Goal: Navigation & Orientation: Find specific page/section

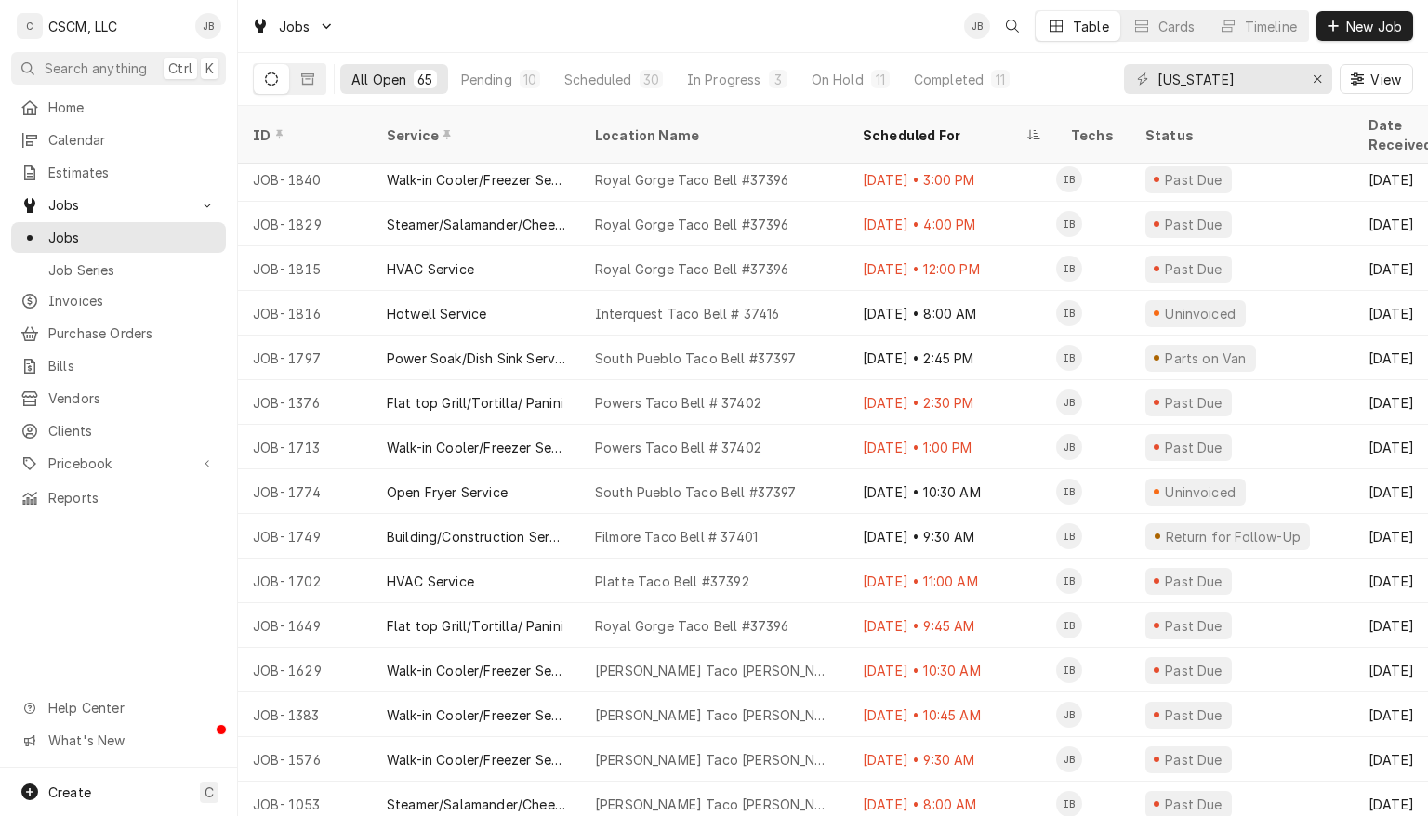
scroll to position [2239, 0]
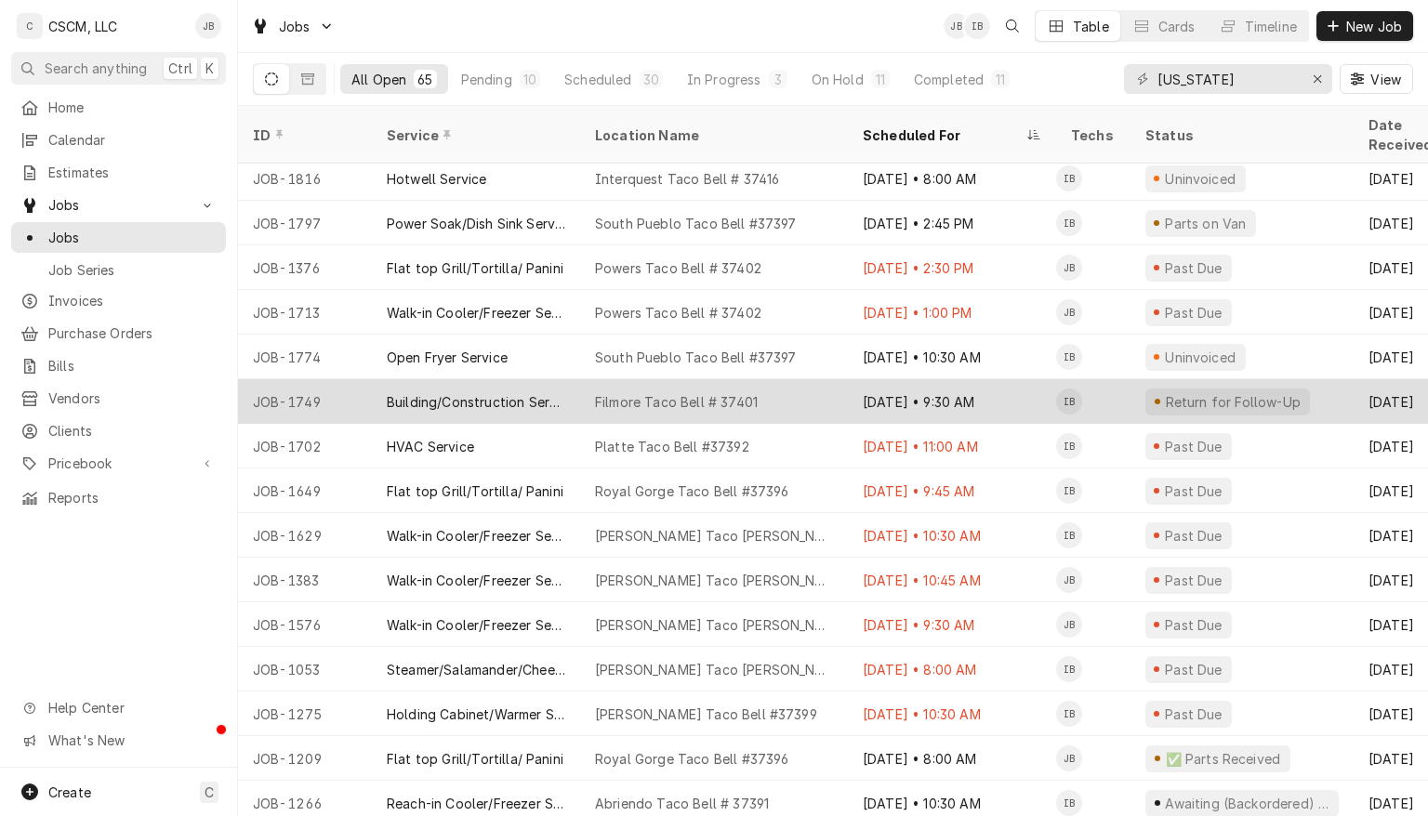
click at [808, 379] on div "Filmore Taco Bell # 37401" at bounding box center [714, 401] width 268 height 45
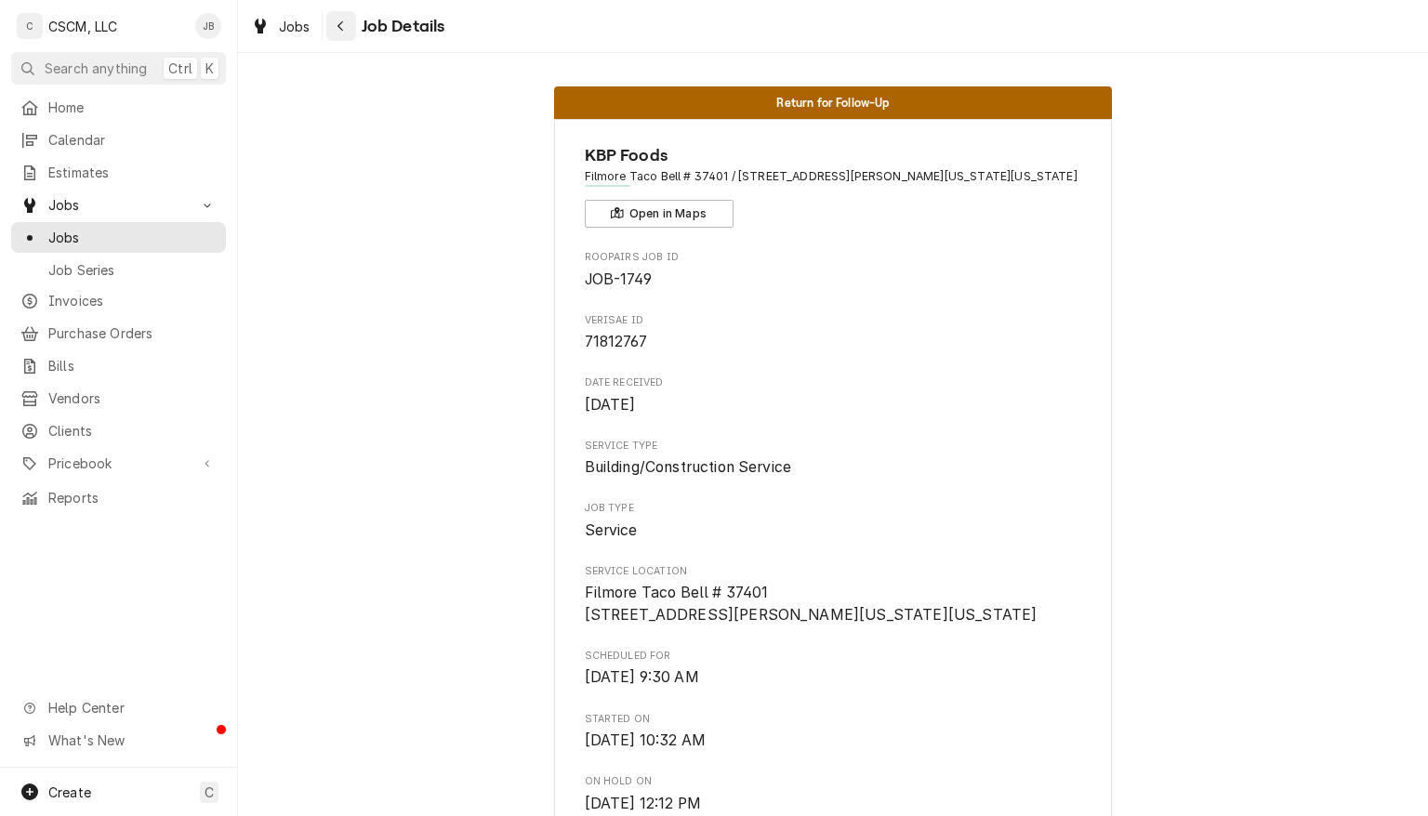
click at [339, 26] on icon "Navigate back" at bounding box center [341, 26] width 8 height 13
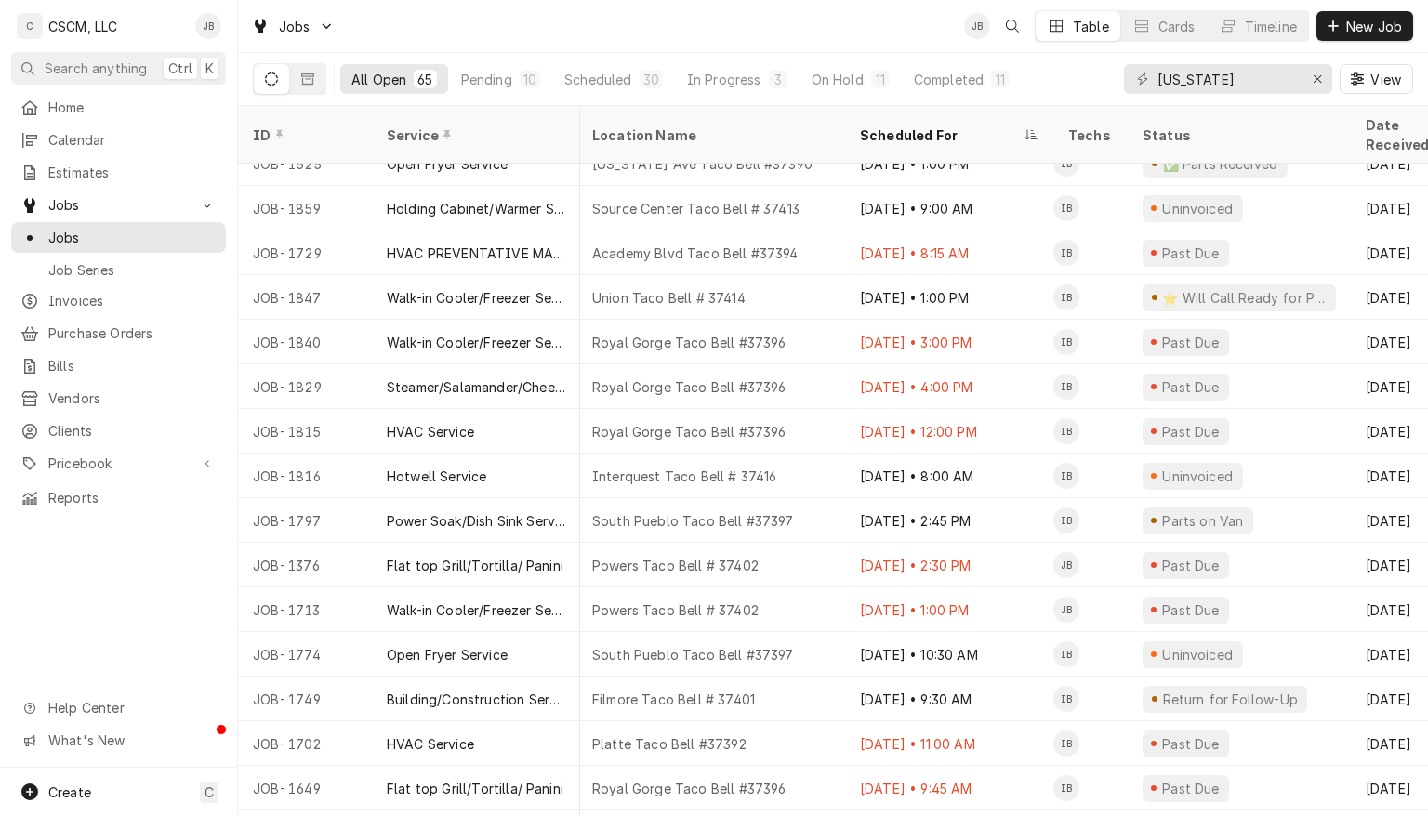
scroll to position [1910, 3]
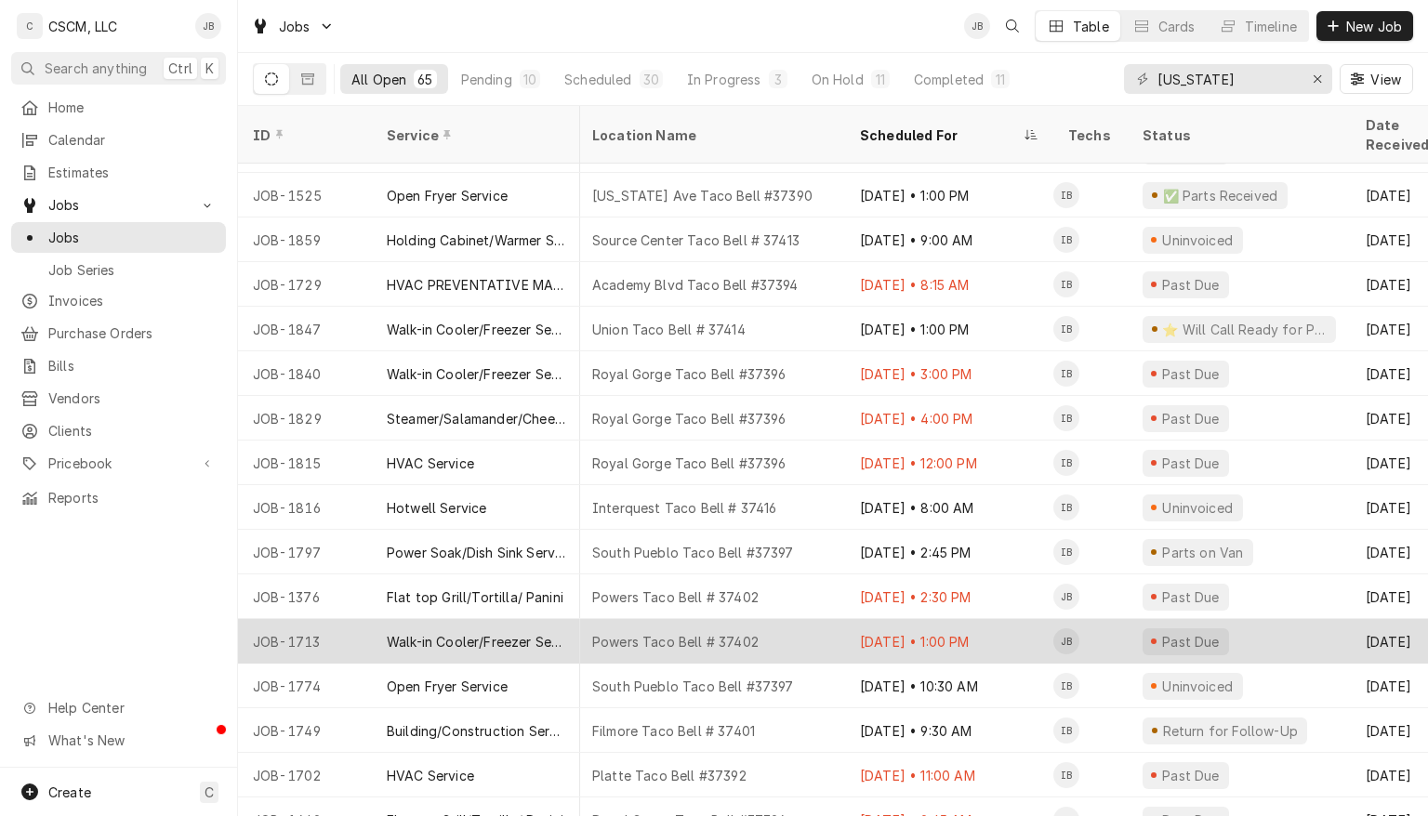
click at [811, 619] on div "Powers Taco Bell # 37402" at bounding box center [711, 641] width 268 height 45
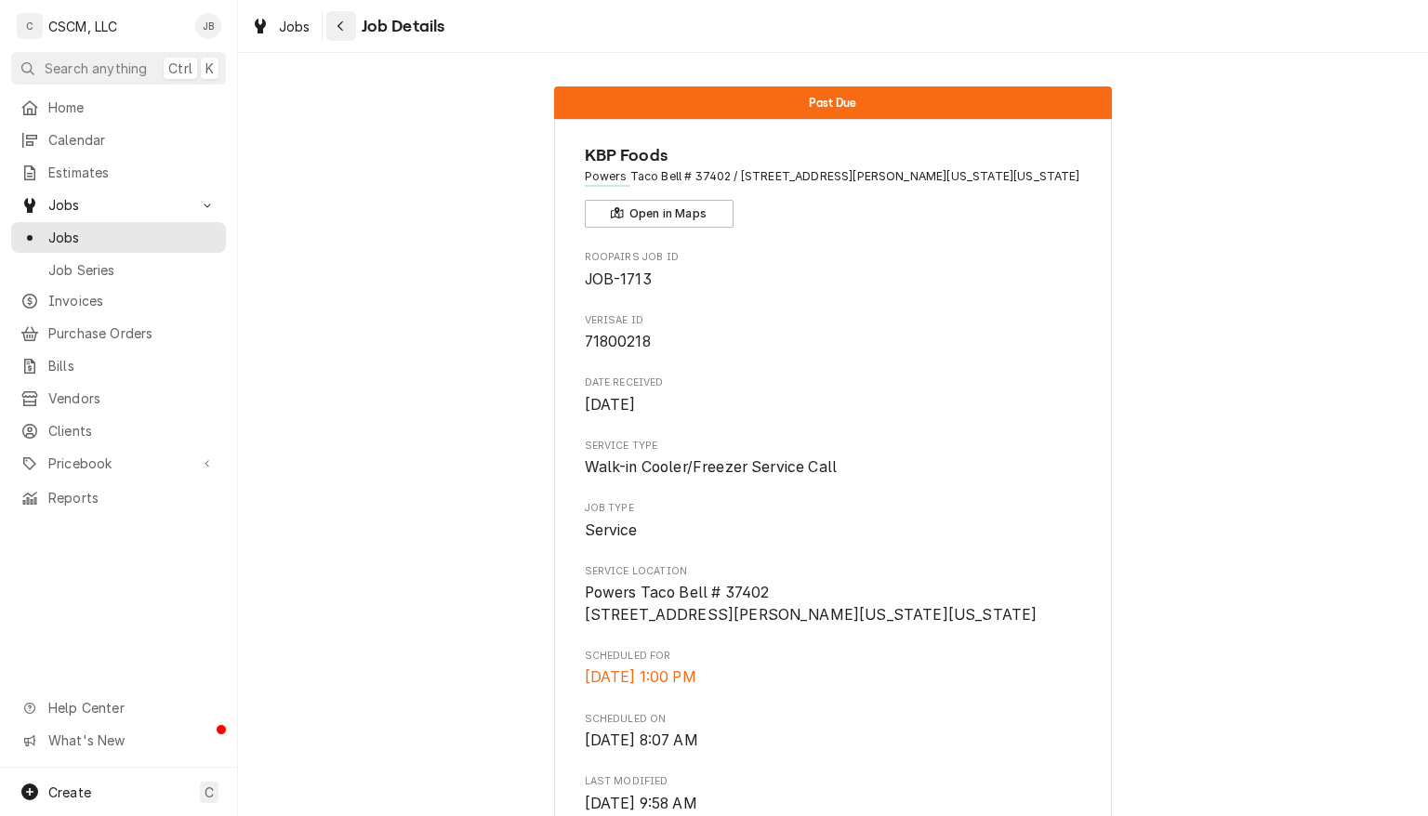
click at [340, 26] on icon "Navigate back" at bounding box center [341, 26] width 8 height 13
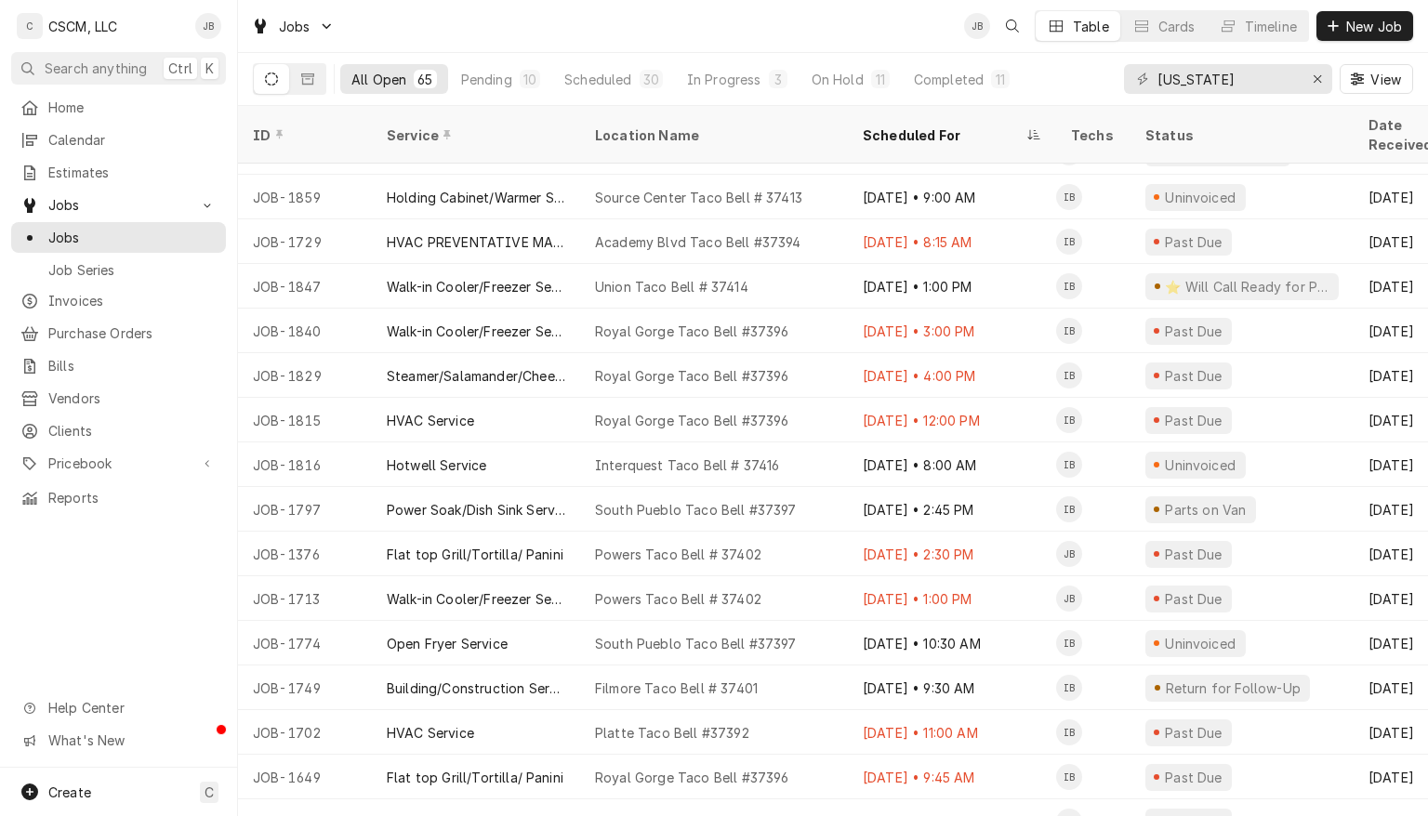
scroll to position [1960, 0]
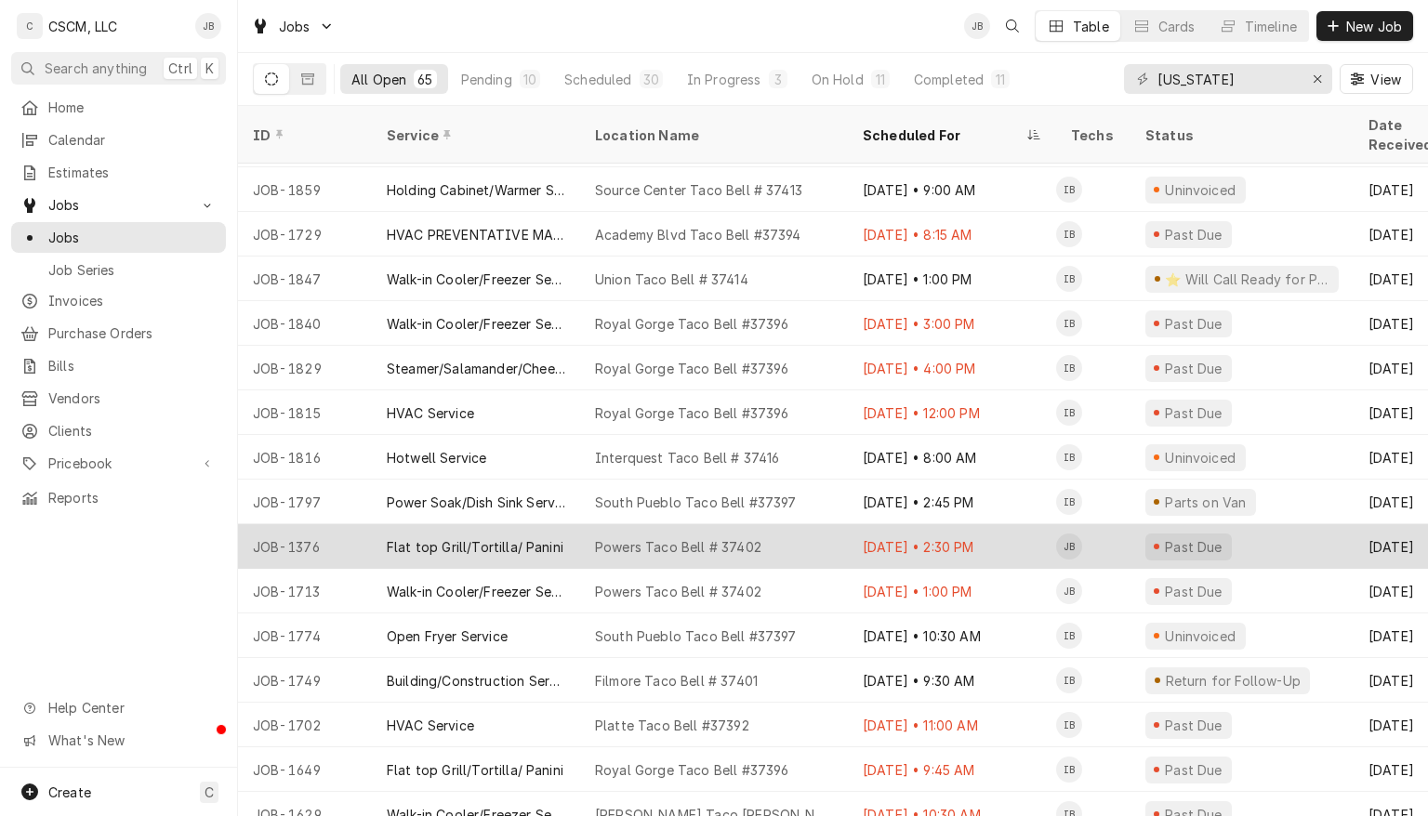
click at [1002, 527] on div "Jul 11 • 2:30 PM" at bounding box center [952, 546] width 208 height 45
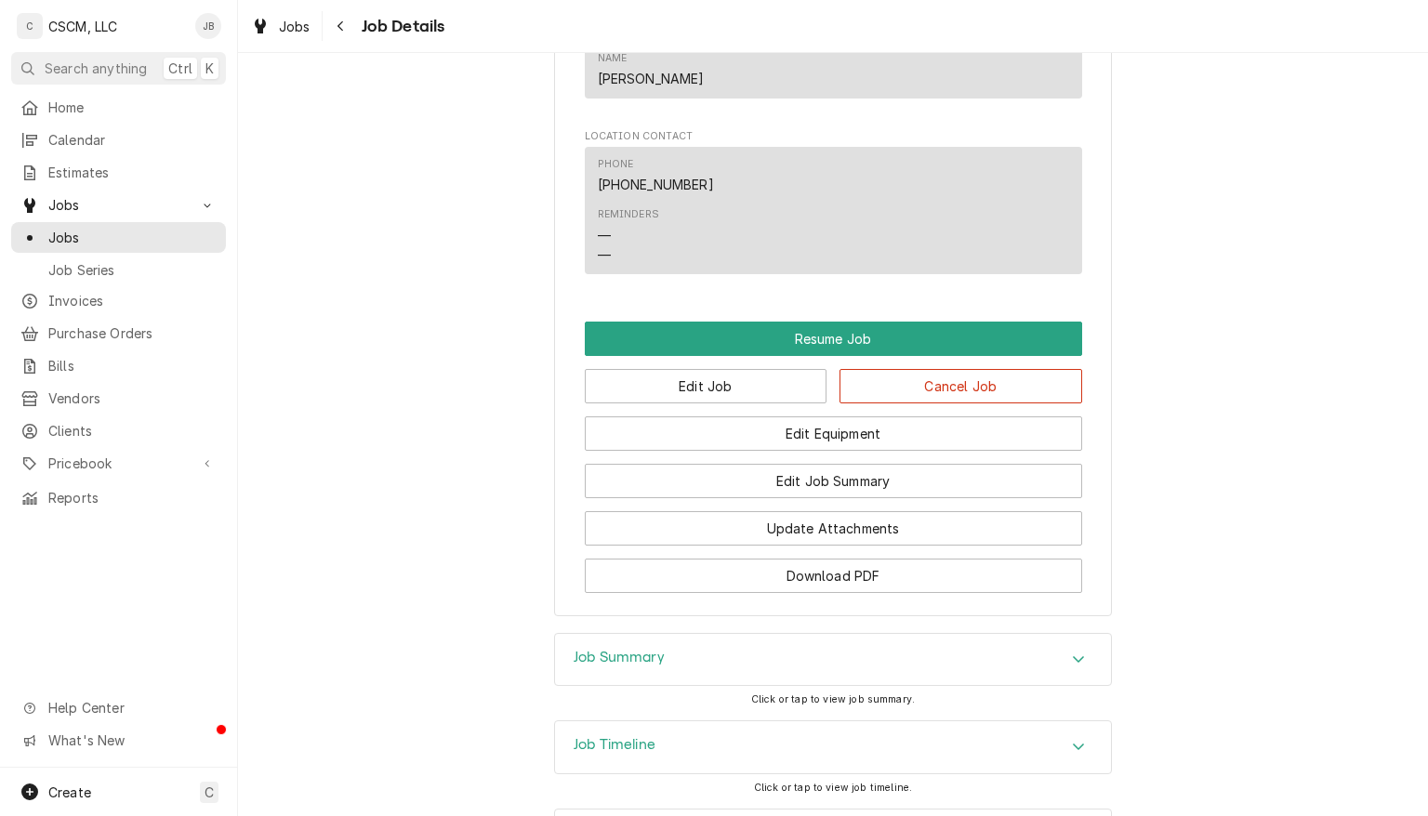
scroll to position [1309, 0]
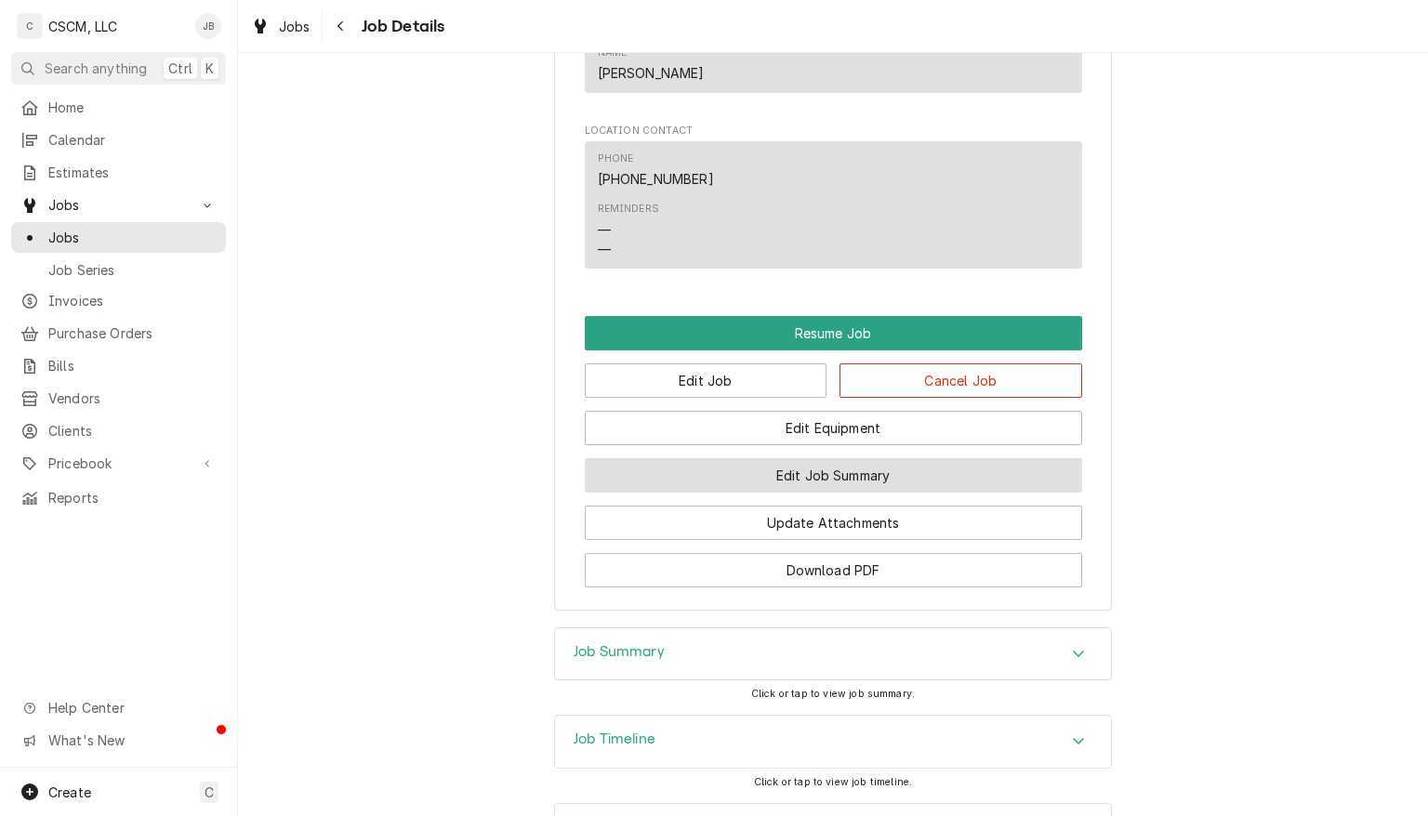
click at [932, 493] on button "Edit Job Summary" at bounding box center [833, 475] width 497 height 34
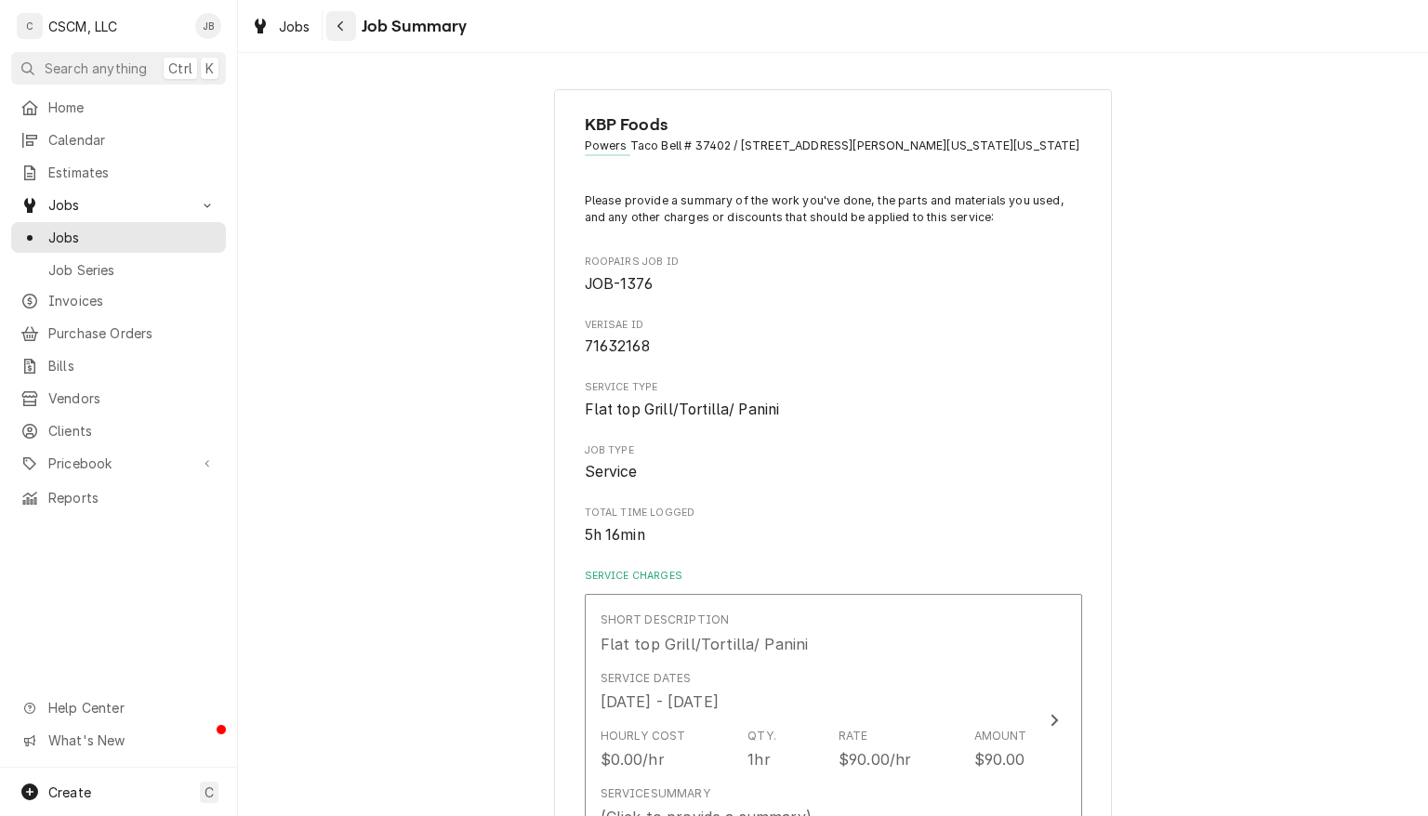
click at [340, 26] on icon "Navigate back" at bounding box center [341, 26] width 8 height 13
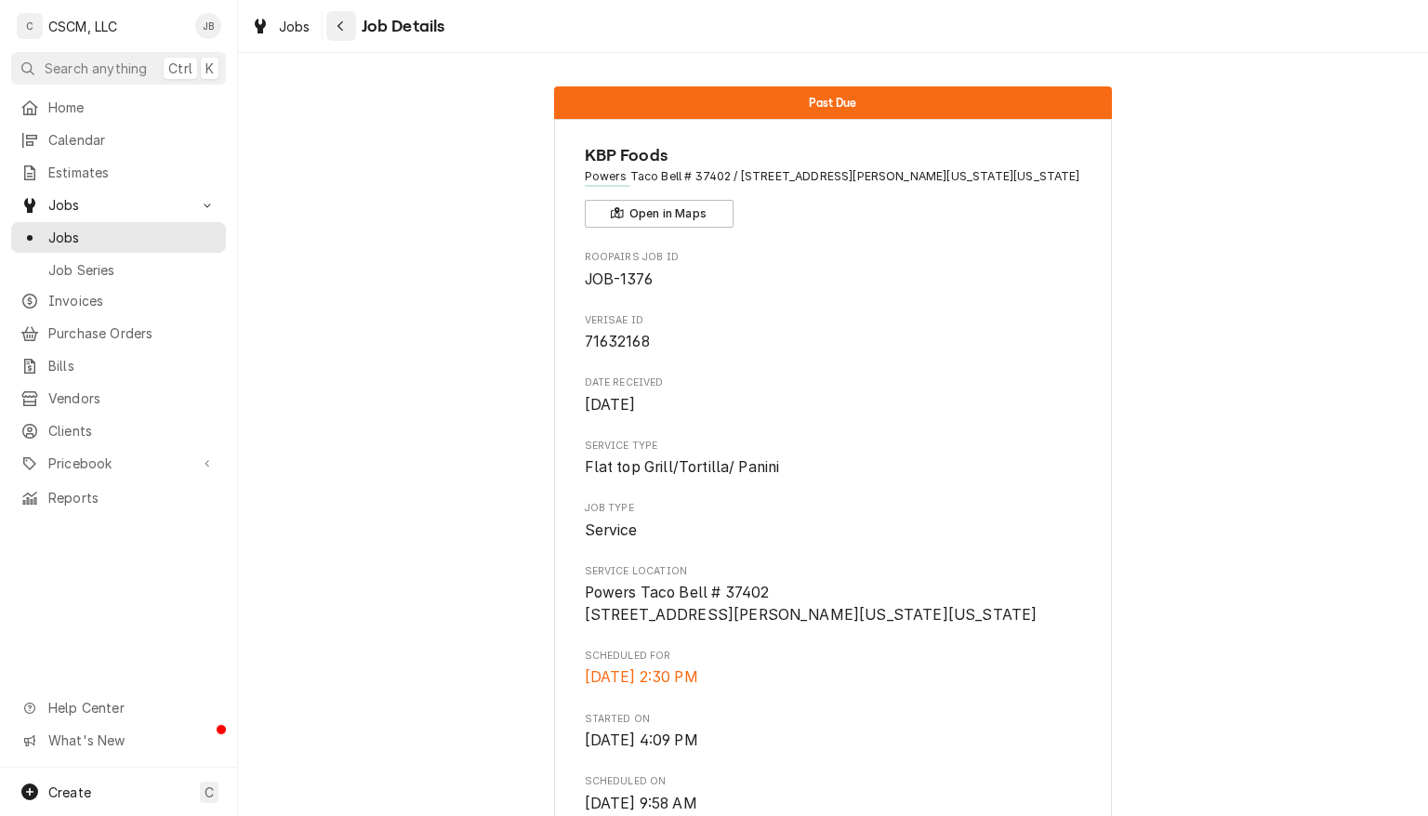
click at [340, 26] on icon "Navigate back" at bounding box center [341, 26] width 8 height 13
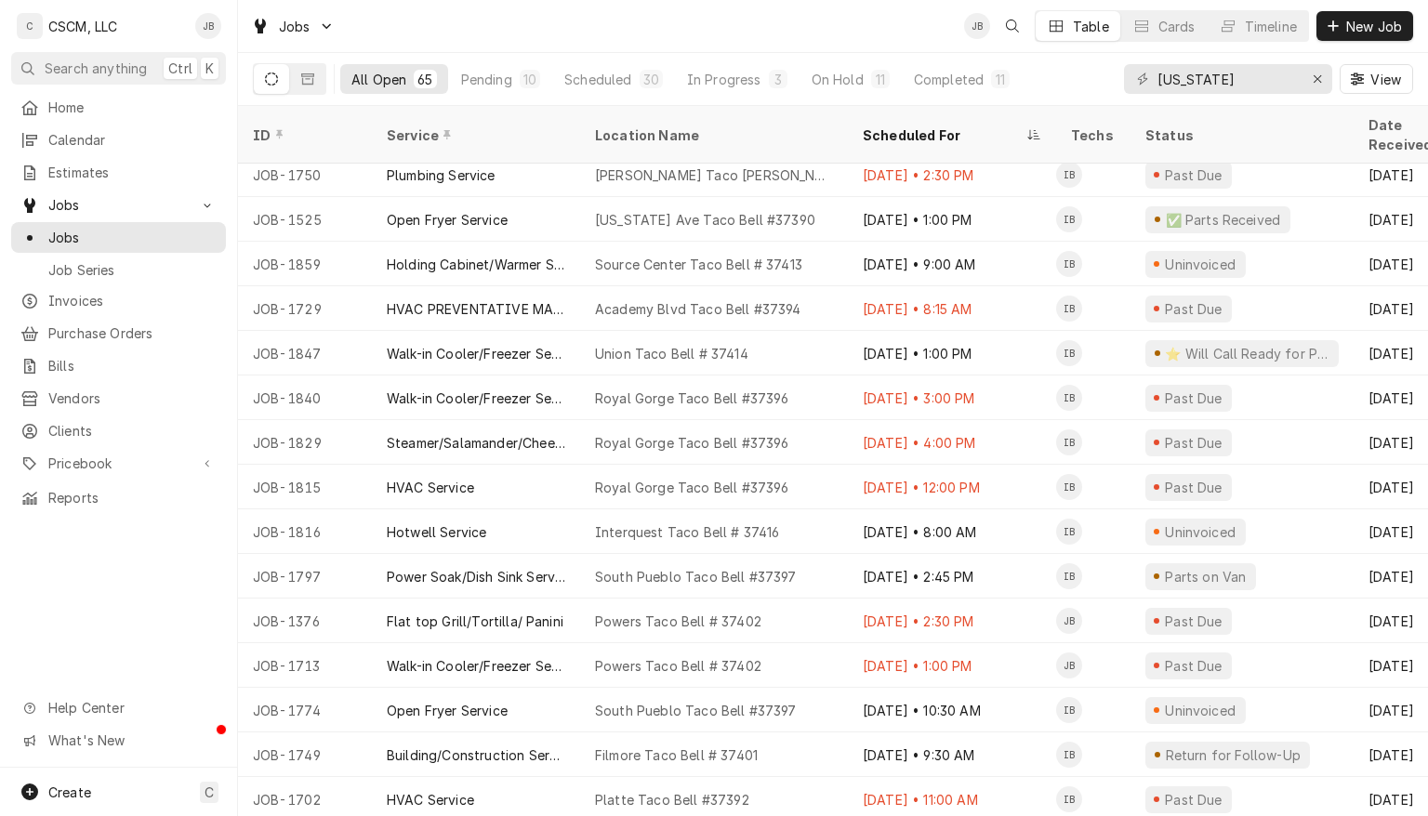
scroll to position [1886, 0]
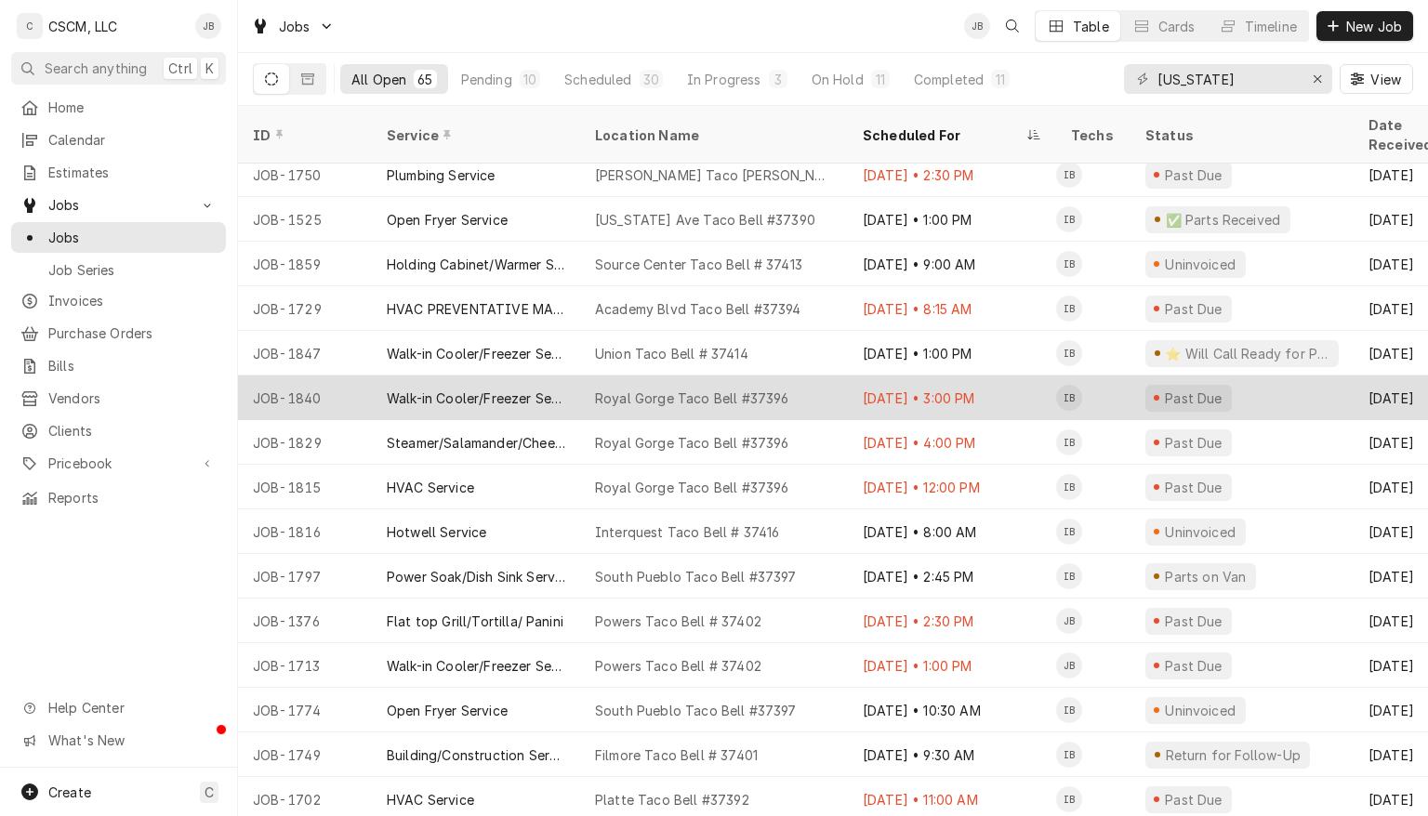
click at [829, 377] on div "Royal Gorge Taco Bell #37396" at bounding box center [714, 398] width 268 height 45
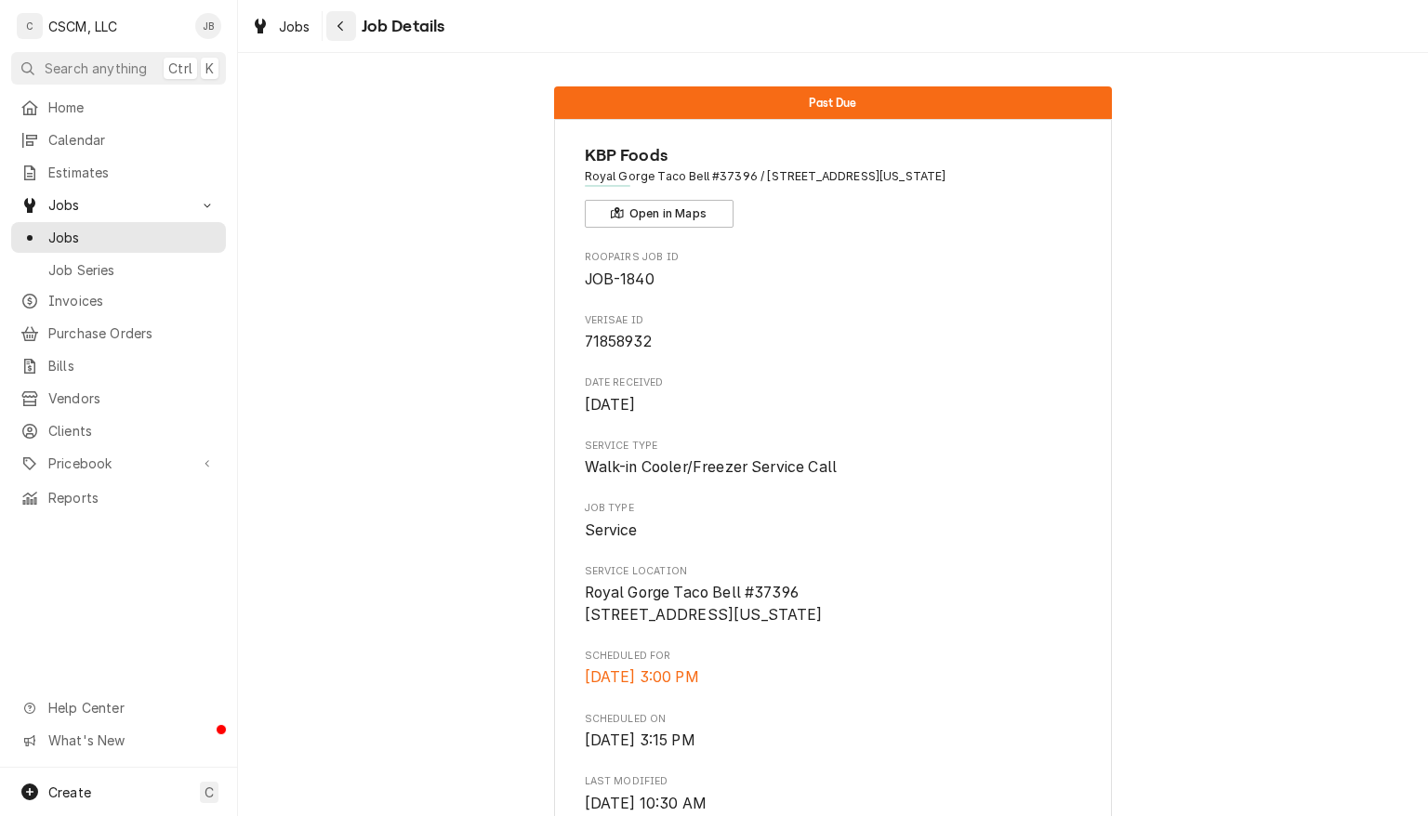
click at [340, 26] on icon "Navigate back" at bounding box center [341, 26] width 8 height 13
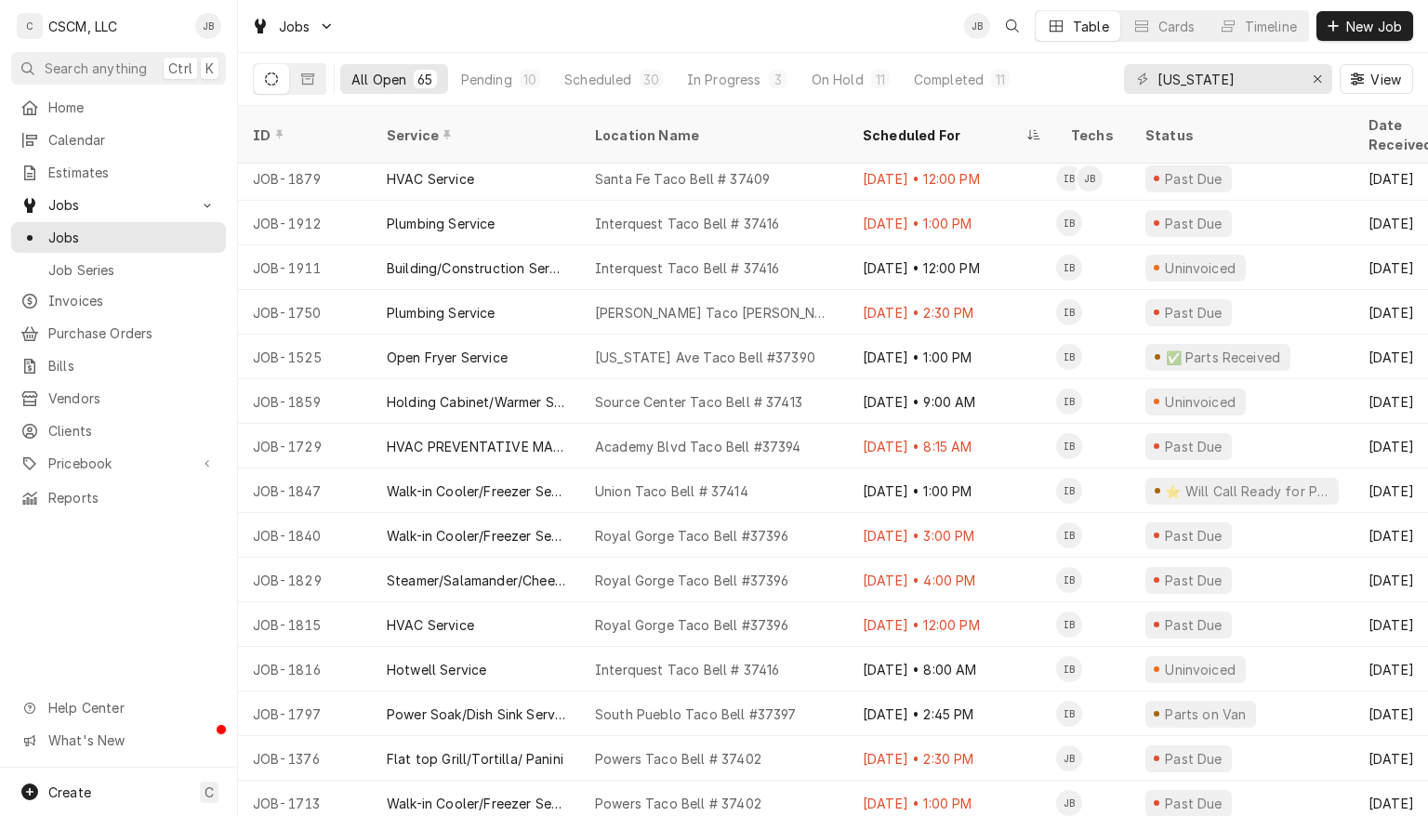
scroll to position [1882, 0]
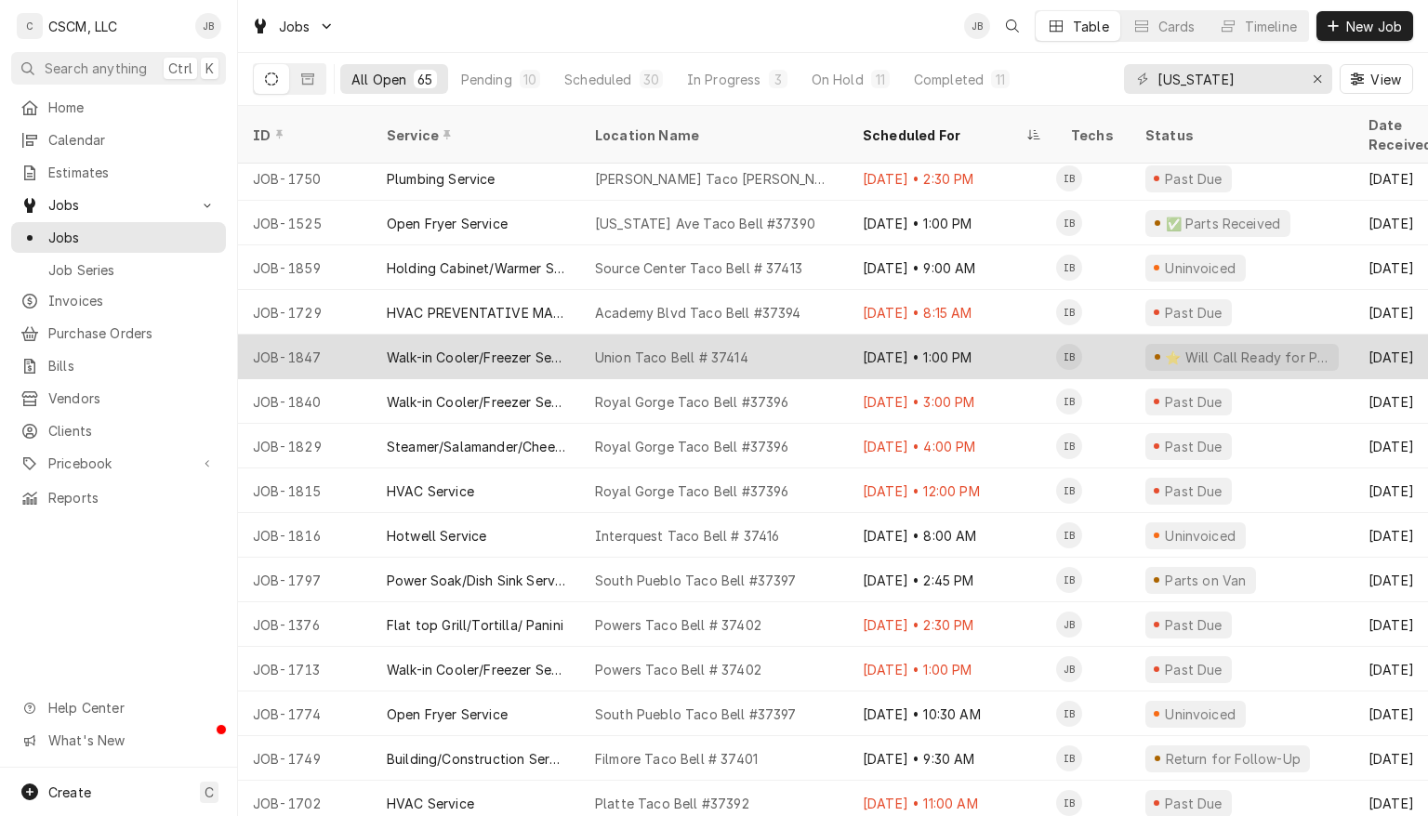
click at [788, 335] on div "Union Taco Bell # 37414" at bounding box center [714, 357] width 268 height 45
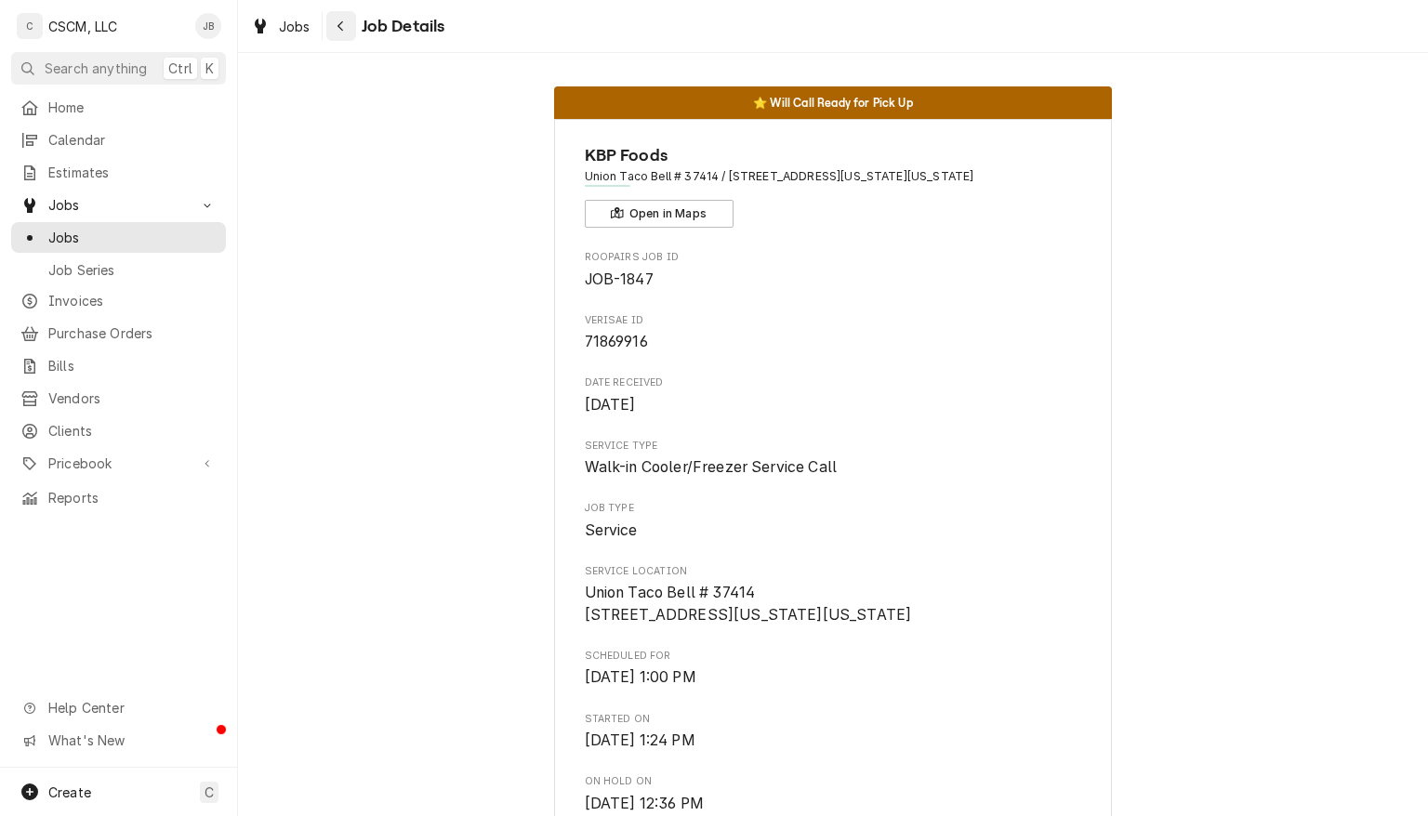
click at [340, 26] on icon "Navigate back" at bounding box center [341, 26] width 8 height 13
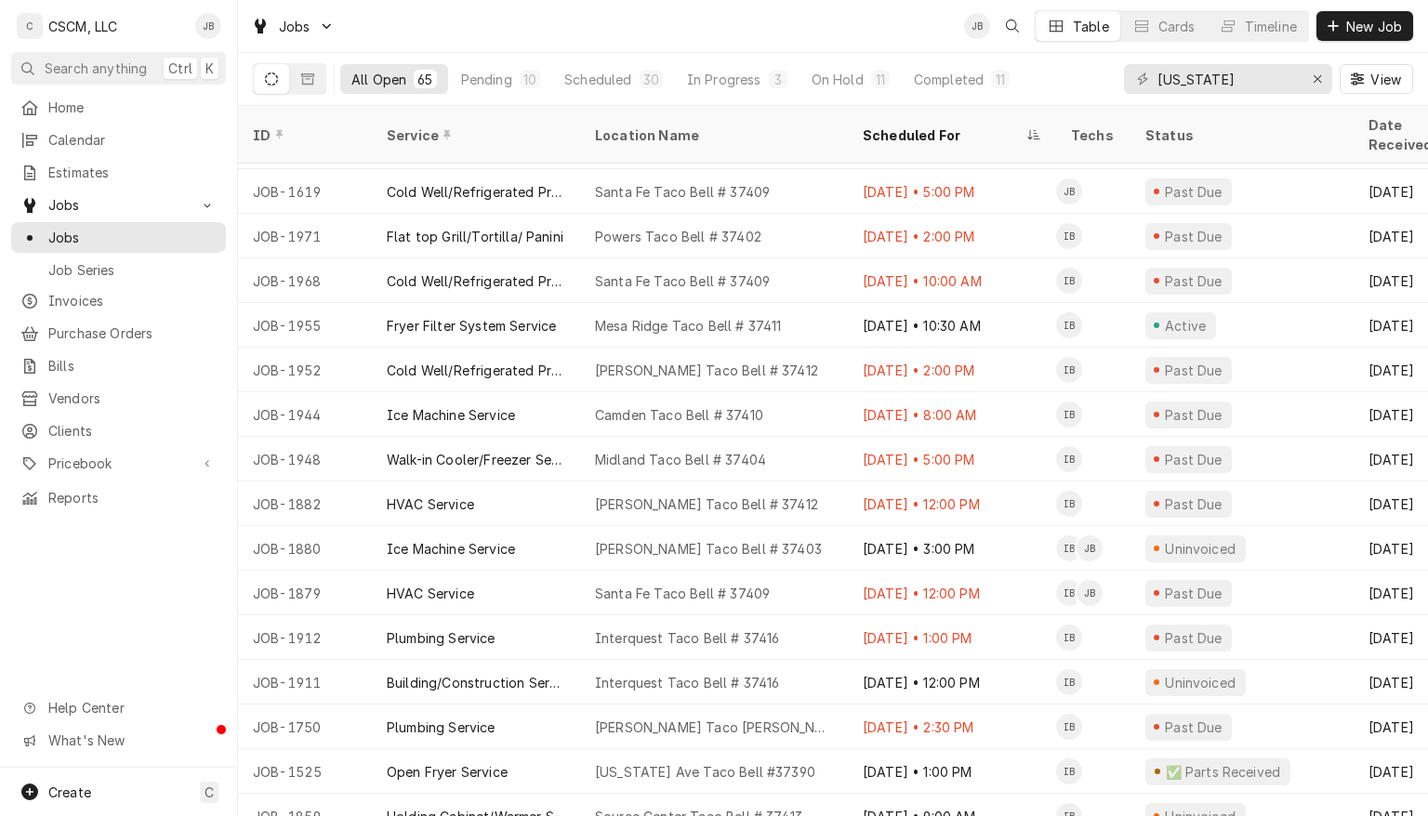
scroll to position [1331, 0]
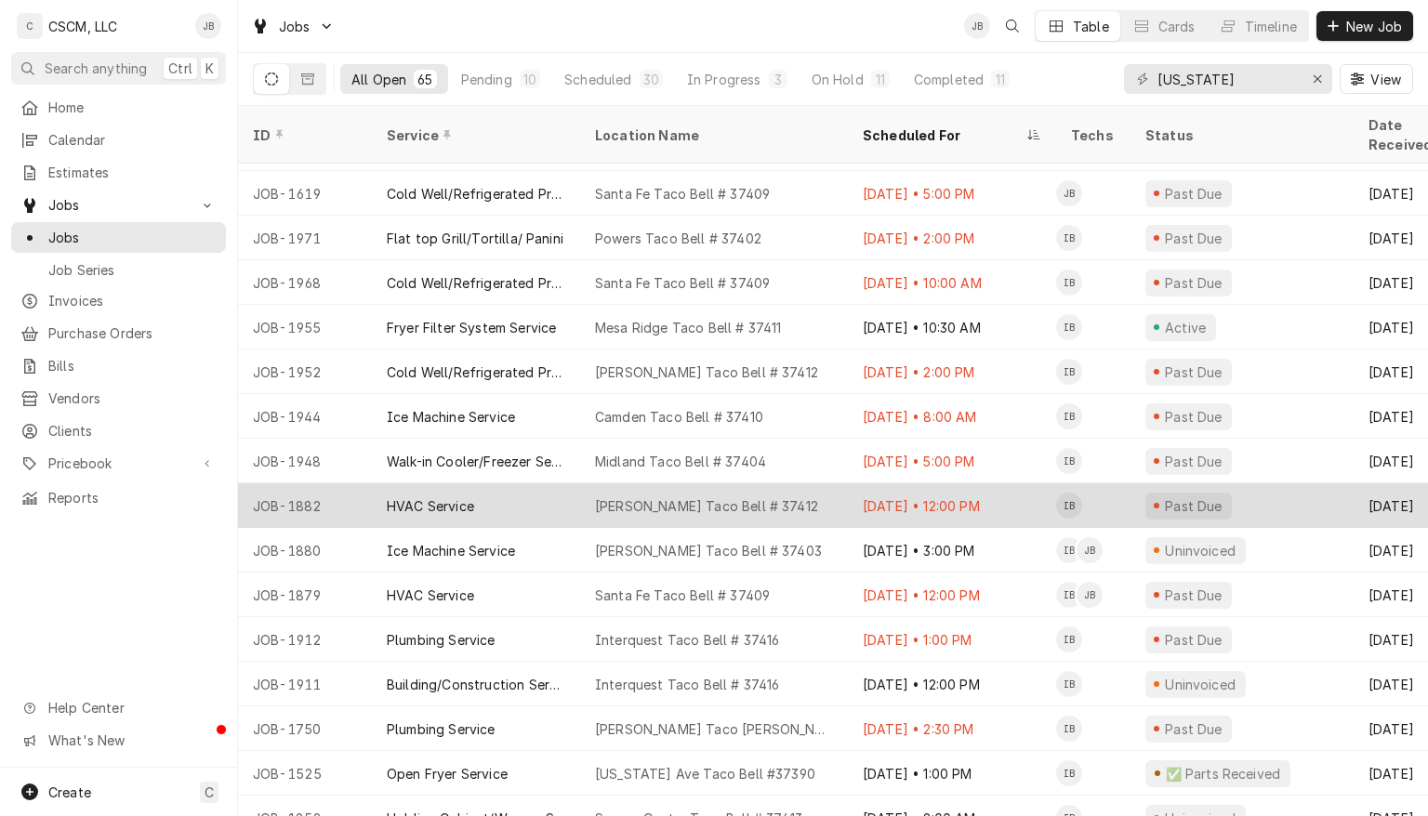
click at [736, 497] on div "[PERSON_NAME] Taco Bell # 37412" at bounding box center [706, 507] width 223 height 20
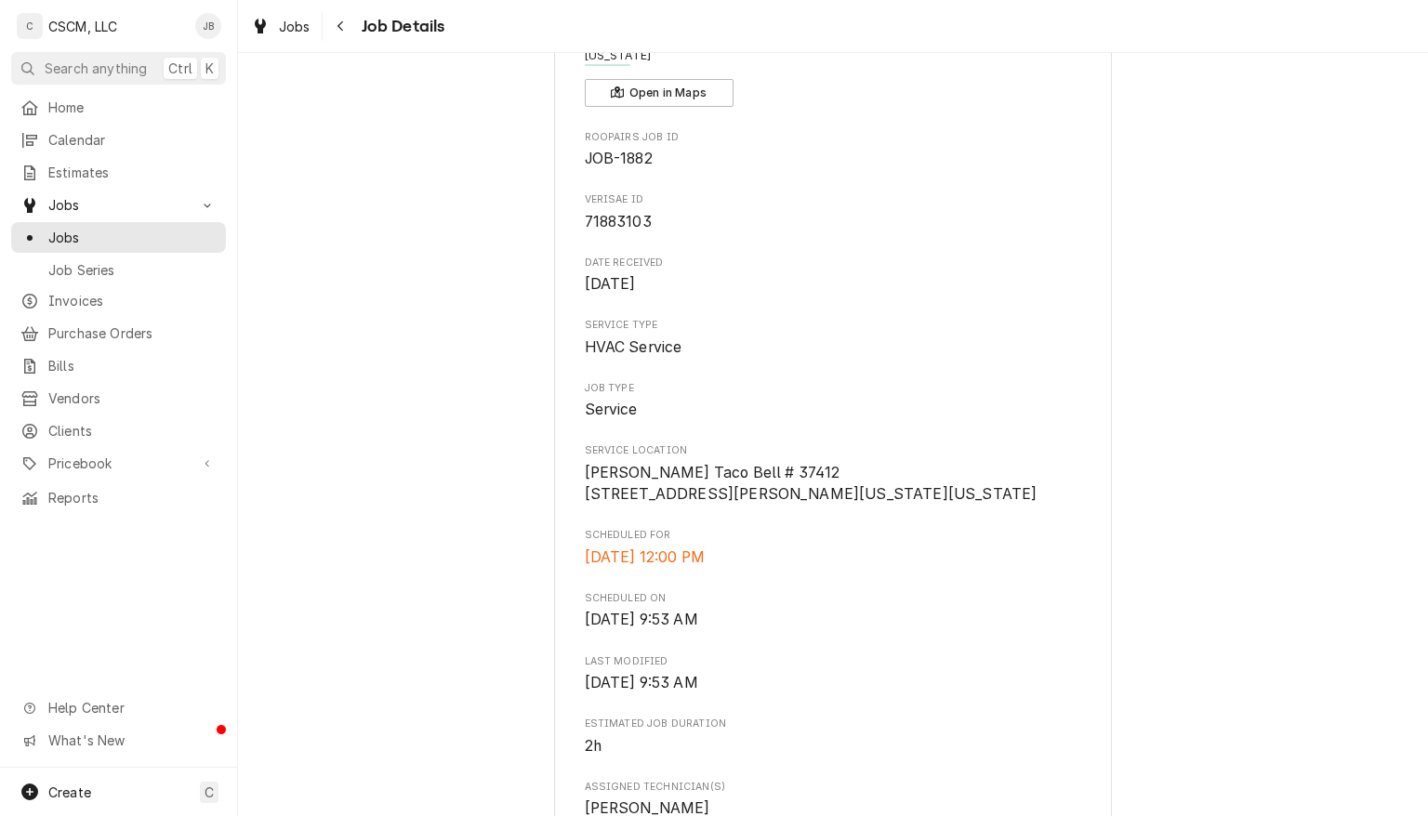
scroll to position [206, 0]
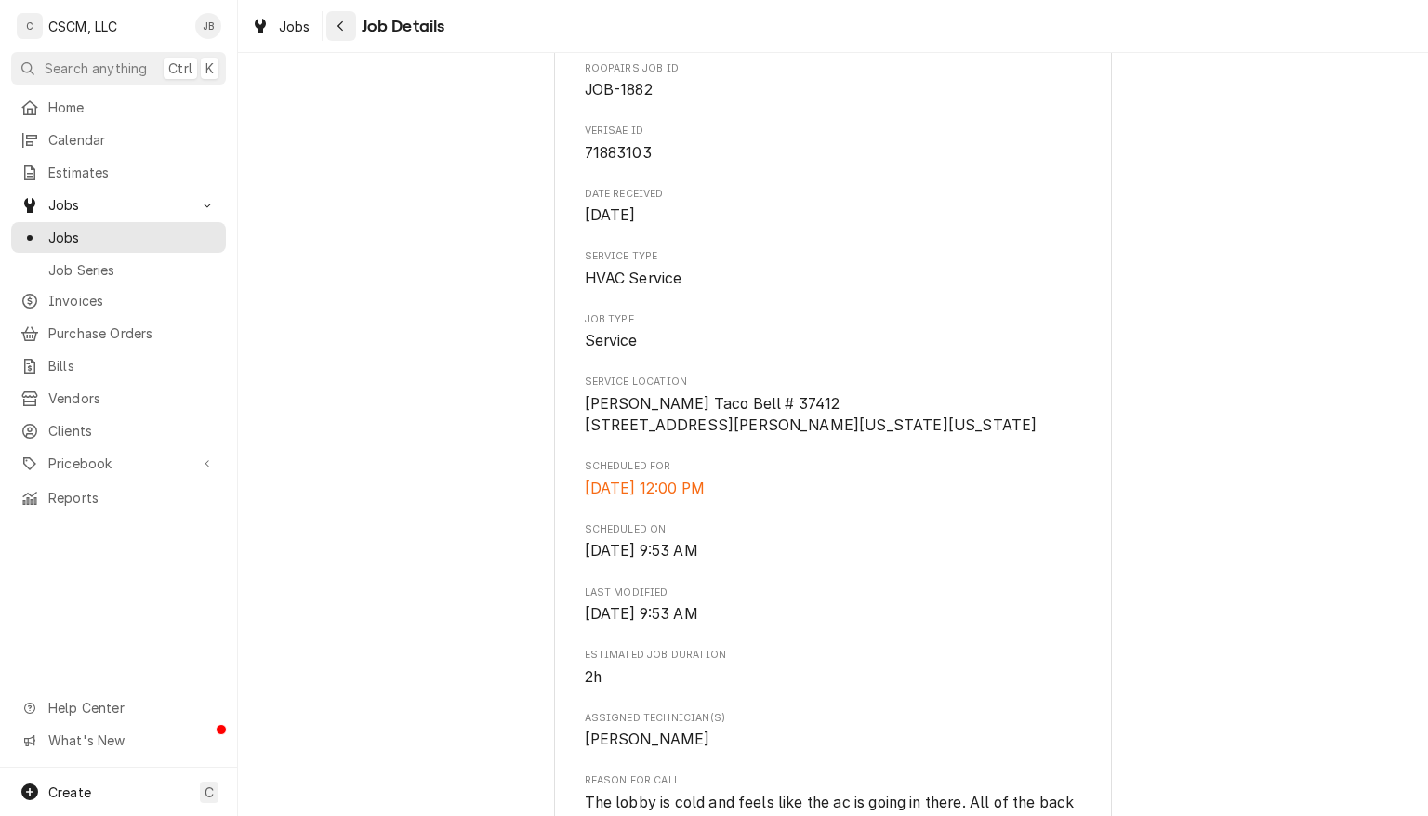
click at [340, 26] on icon "Navigate back" at bounding box center [341, 26] width 8 height 13
